Goal: Navigation & Orientation: Understand site structure

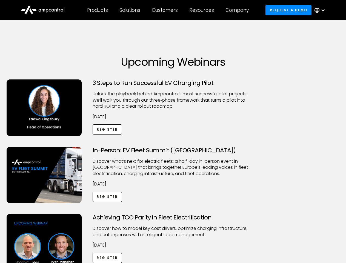
click at [169, 10] on div "Customers" at bounding box center [165, 10] width 26 height 6
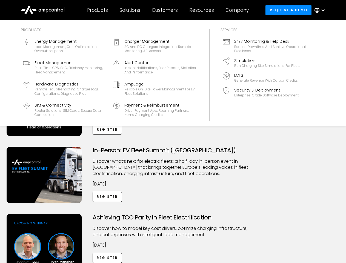
click at [97, 10] on div "Products" at bounding box center [97, 10] width 21 height 6
click at [130, 10] on div "Solutions" at bounding box center [130, 10] width 21 height 6
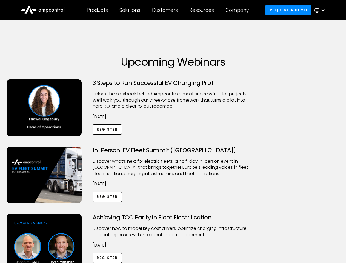
click at [166, 10] on div "Customers" at bounding box center [165, 10] width 26 height 6
click at [203, 10] on div "Resources" at bounding box center [201, 10] width 25 height 6
click at [239, 10] on div "Company" at bounding box center [237, 10] width 23 height 6
click at [321, 10] on div at bounding box center [323, 10] width 4 height 4
